Goal: Navigation & Orientation: Understand site structure

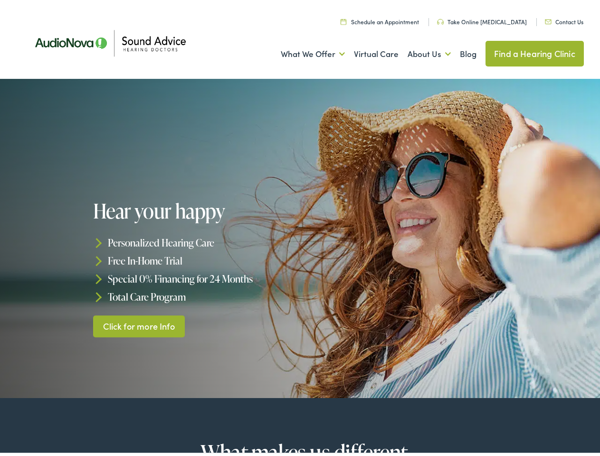
click at [300, 228] on div "Hear your happy Personalized Hearing Care Free In-Home Trial Special 0% Financi…" at bounding box center [198, 265] width 210 height 137
click at [304, 51] on link "What We Offer" at bounding box center [313, 51] width 64 height 35
click at [419, 51] on link "About Us" at bounding box center [429, 51] width 43 height 35
click at [300, 236] on li "Personalized Hearing Care" at bounding box center [198, 240] width 210 height 18
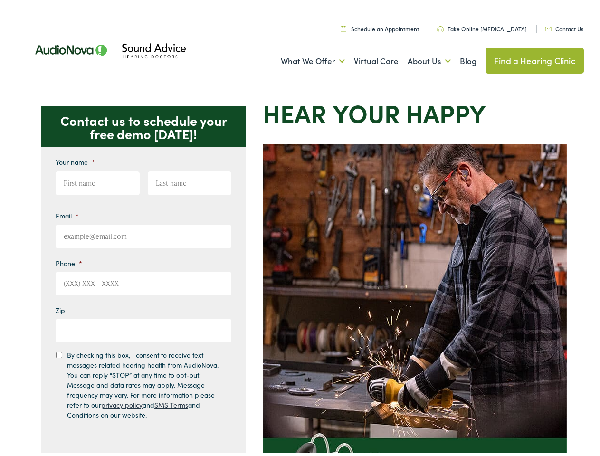
click at [300, 228] on img at bounding box center [415, 355] width 304 height 428
click at [304, 58] on link "What We Offer" at bounding box center [313, 58] width 64 height 35
click at [419, 58] on link "About Us" at bounding box center [429, 58] width 43 height 35
